Goal: Information Seeking & Learning: Find specific fact

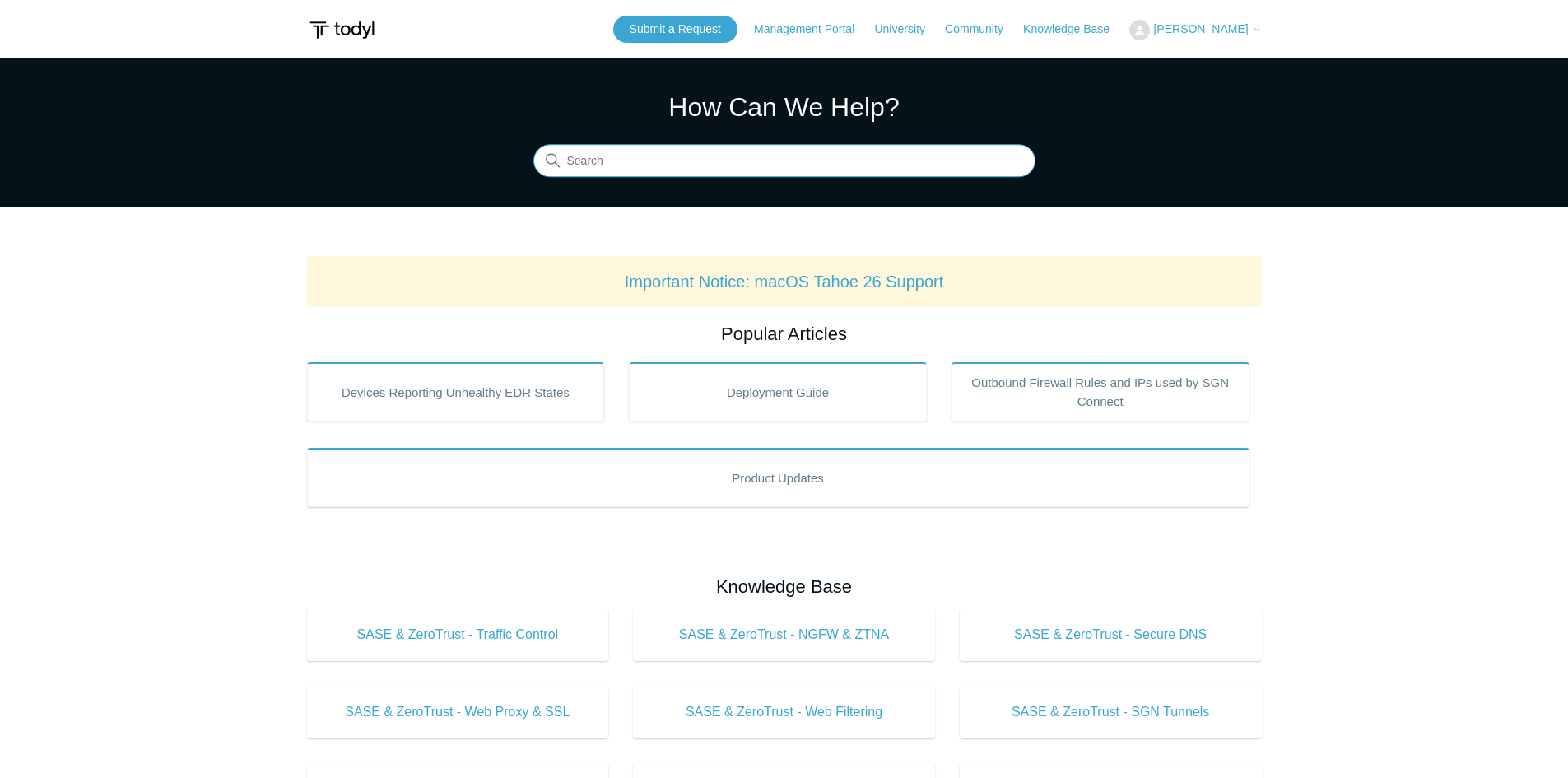
click at [619, 163] on input "Search" at bounding box center [784, 162] width 502 height 33
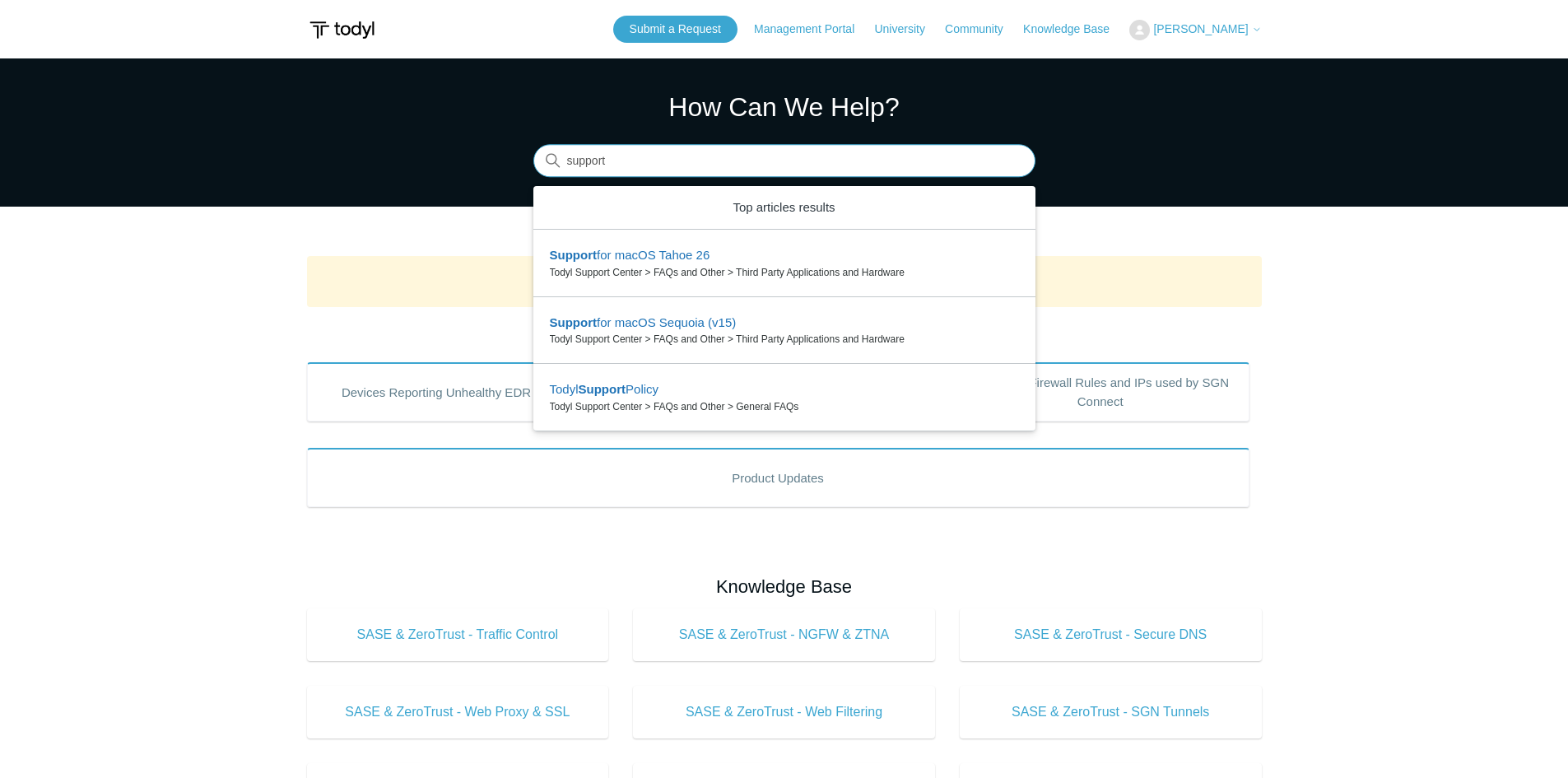
type input "support"
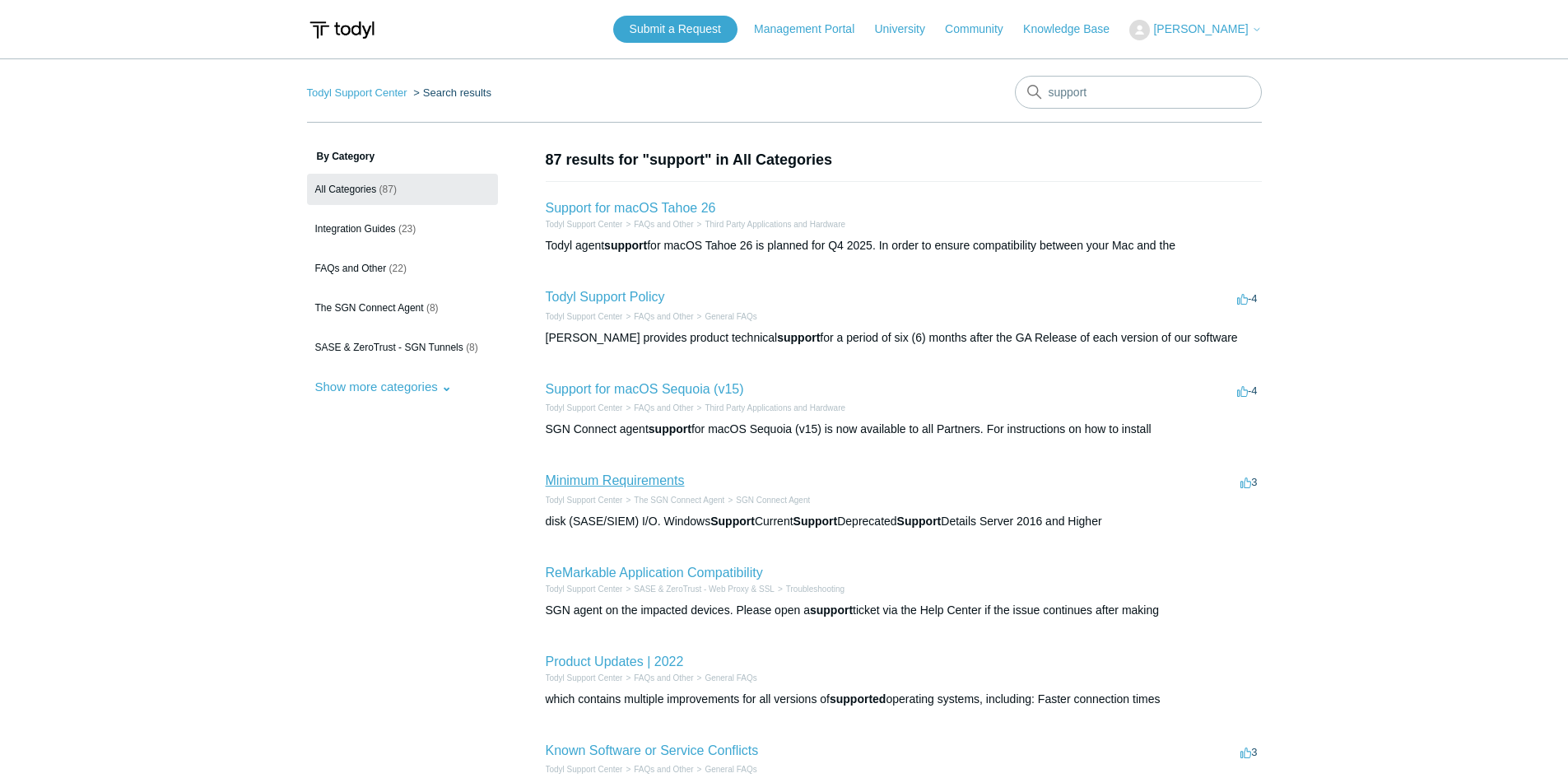
click at [636, 483] on link "Minimum Requirements" at bounding box center [615, 480] width 139 height 14
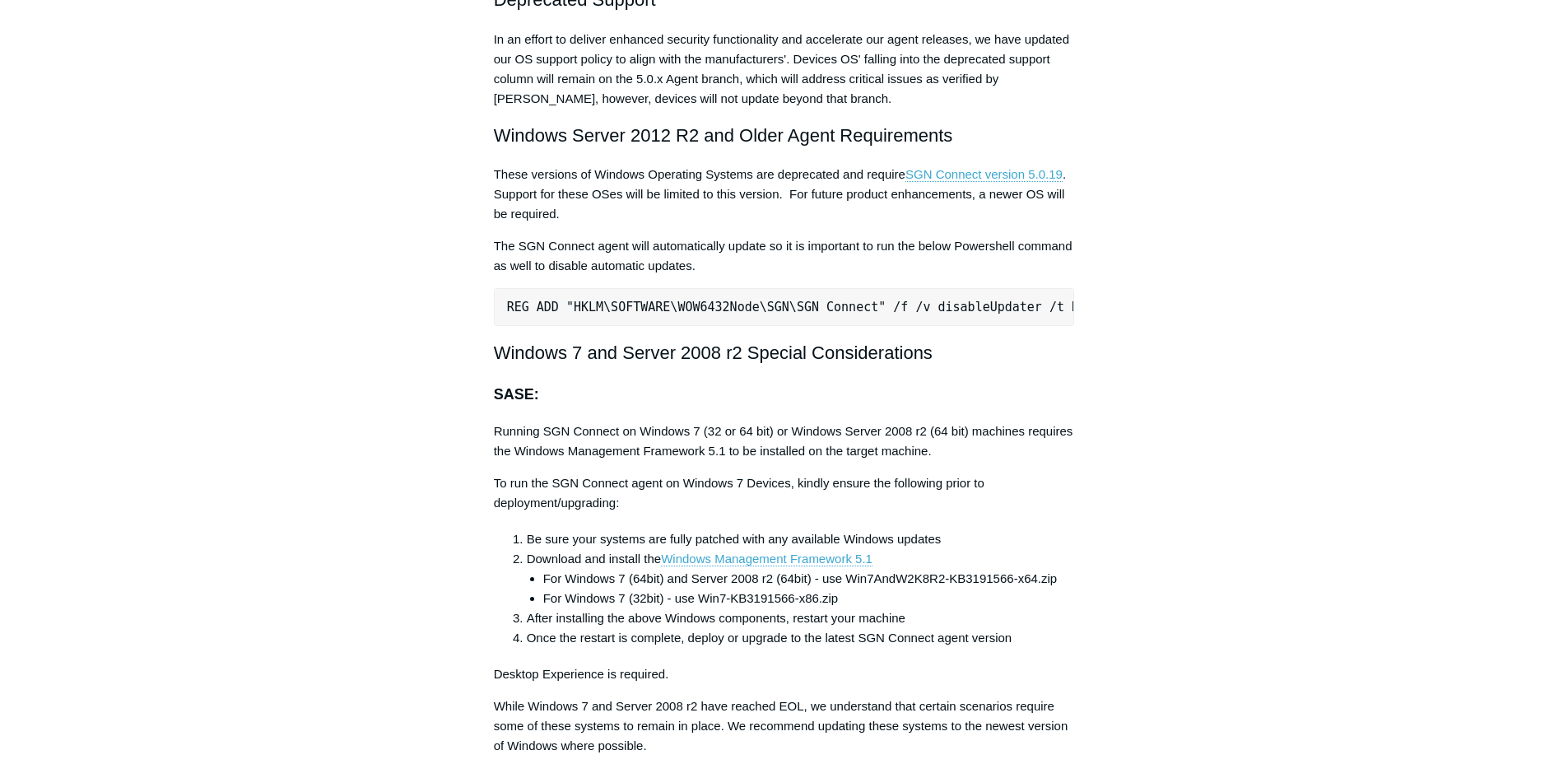
scroll to position [3377, 0]
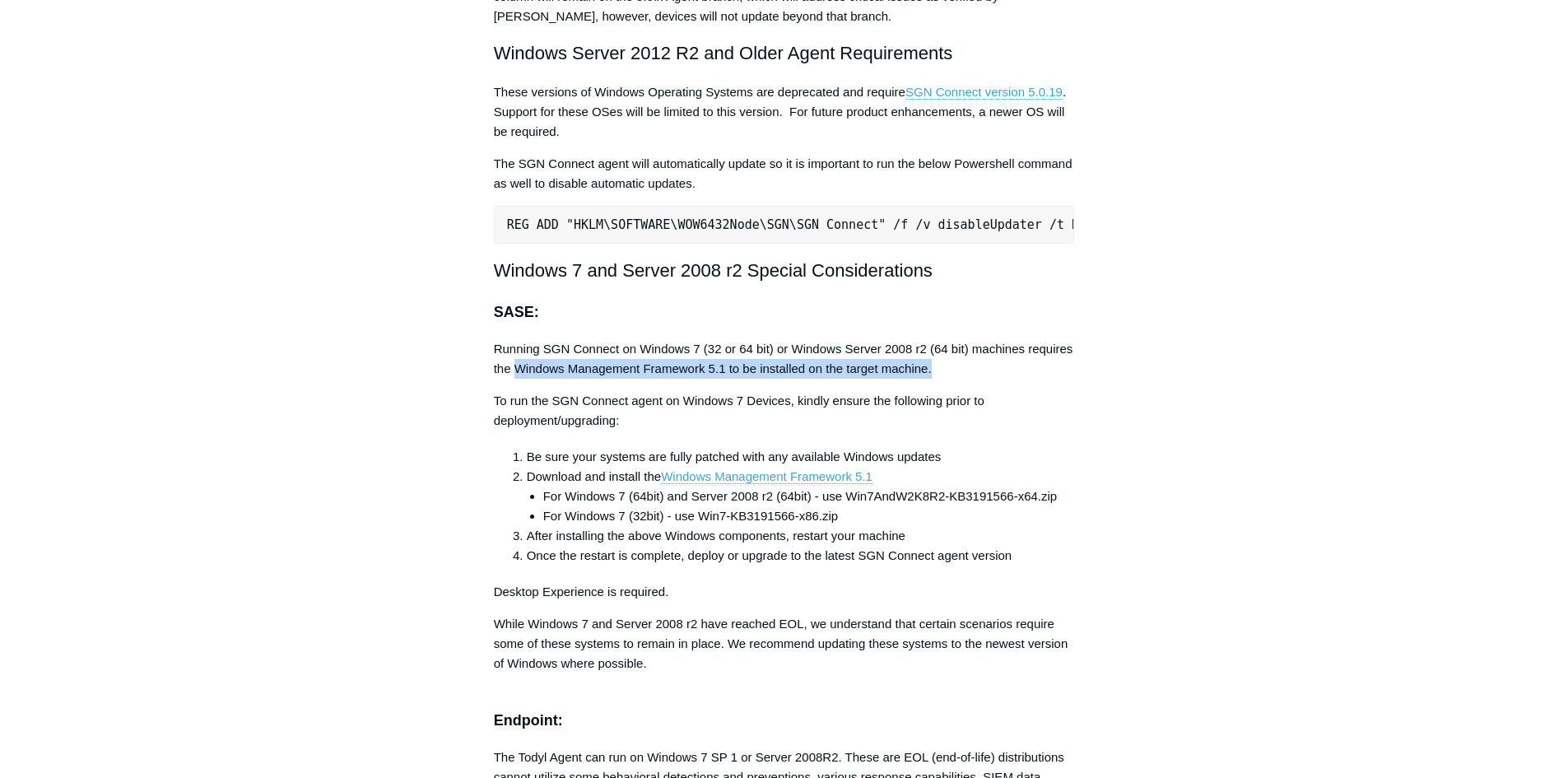
drag, startPoint x: 590, startPoint y: 383, endPoint x: 937, endPoint y: 386, distance: 347.0
click at [937, 378] on p "Running SGN Connect on Windows 7 (32 or 64 bit) or Windows Server 2008 r2 (64 b…" at bounding box center [784, 359] width 581 height 40
